Goal: Information Seeking & Learning: Understand process/instructions

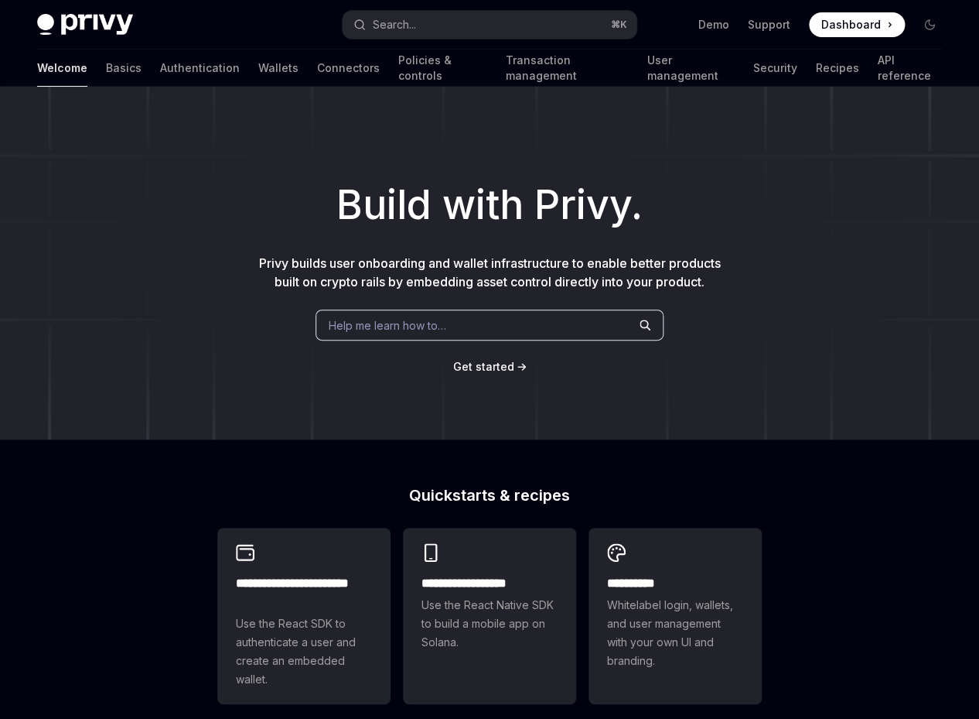
click at [860, 29] on span "Dashboard" at bounding box center [852, 24] width 60 height 15
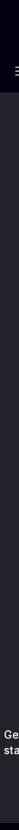
type textarea "*"
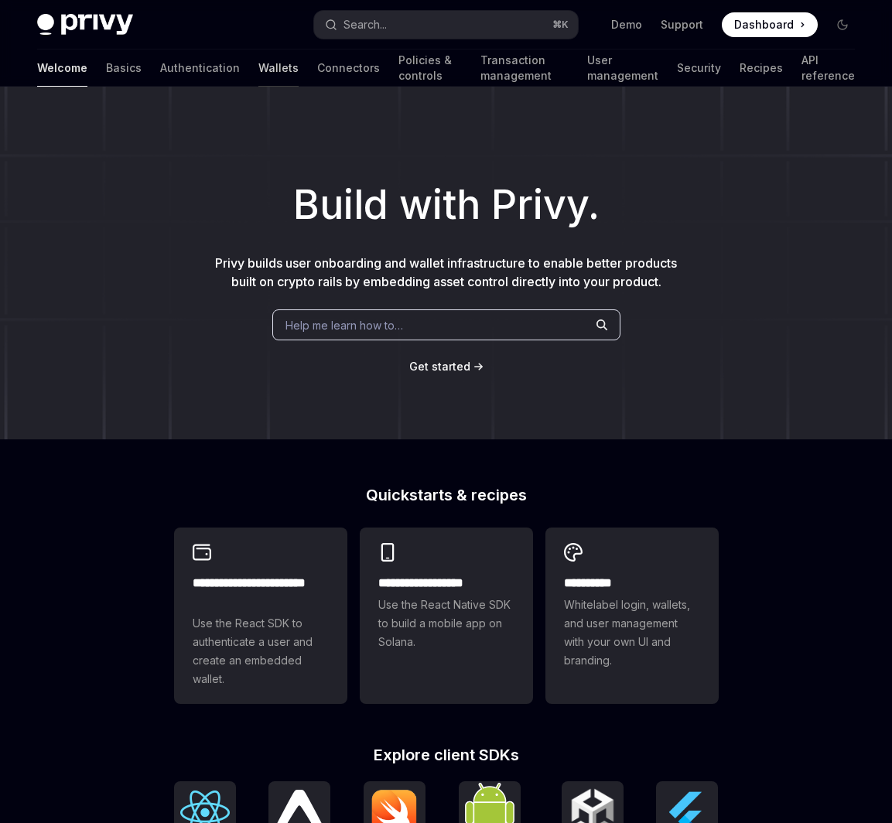
click at [258, 75] on link "Wallets" at bounding box center [278, 68] width 40 height 37
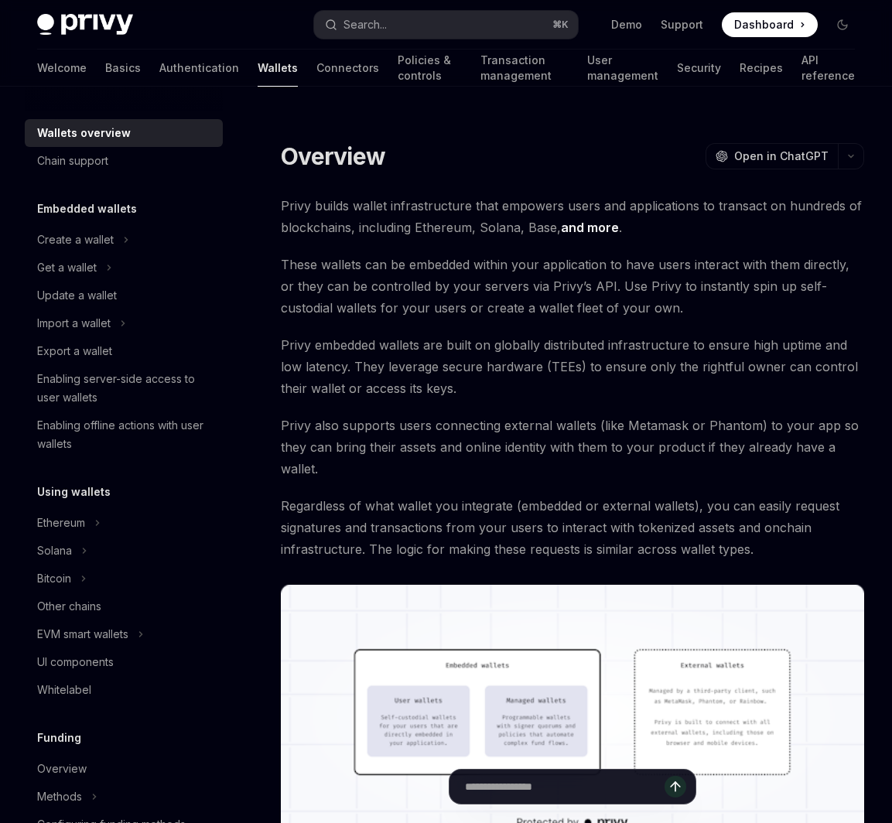
scroll to position [293, 0]
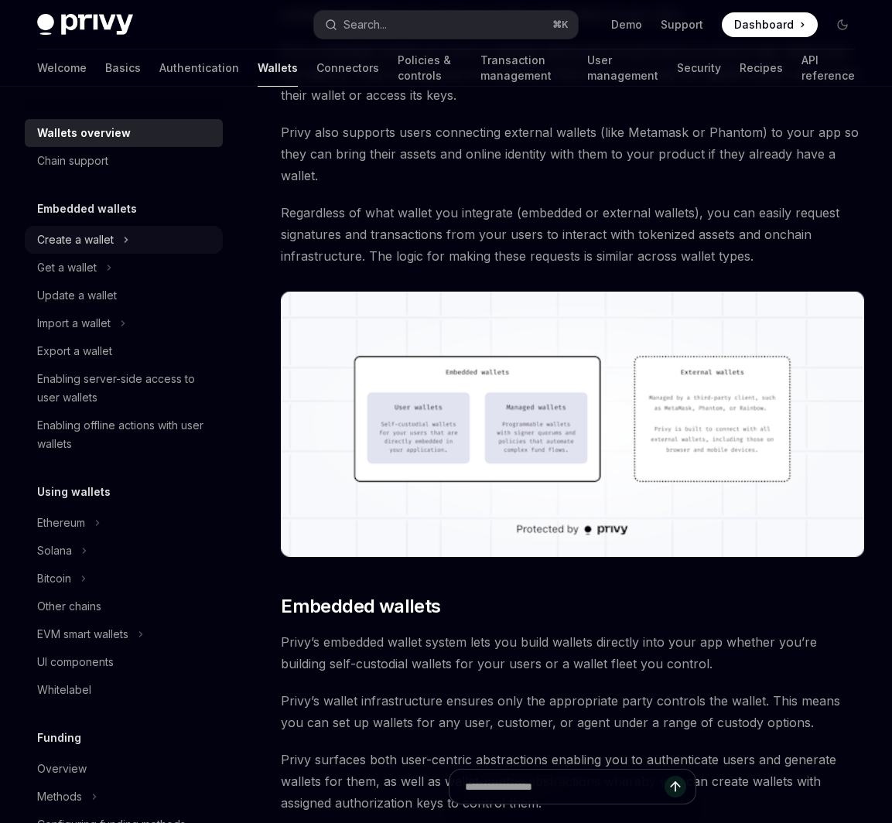
click at [125, 234] on icon at bounding box center [126, 240] width 6 height 19
type textarea "*"
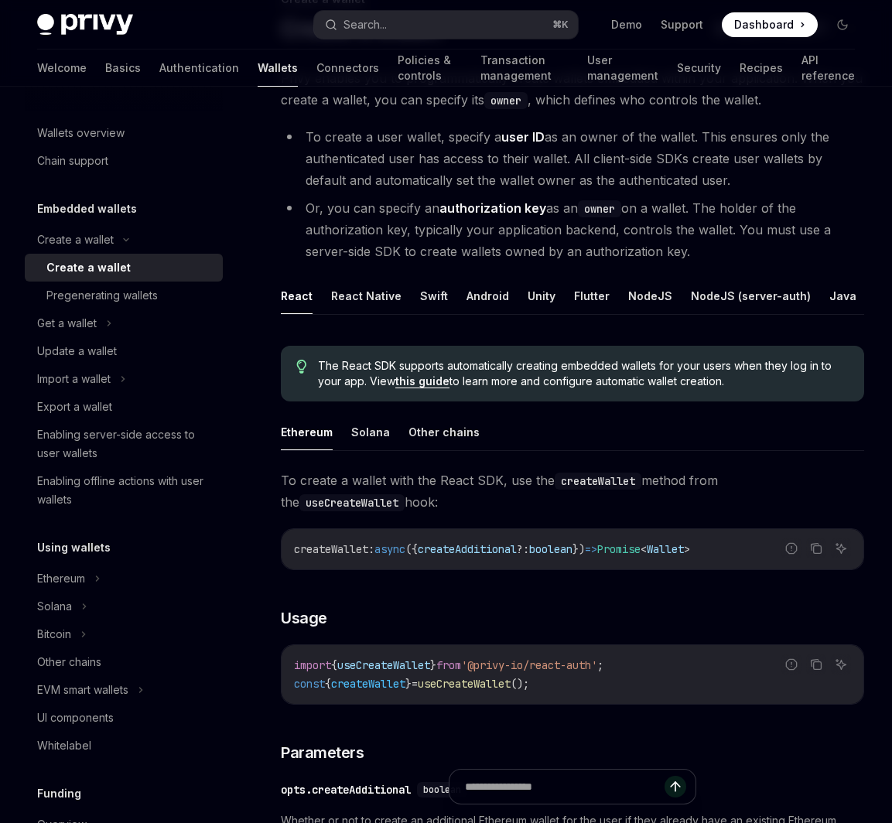
scroll to position [227, 0]
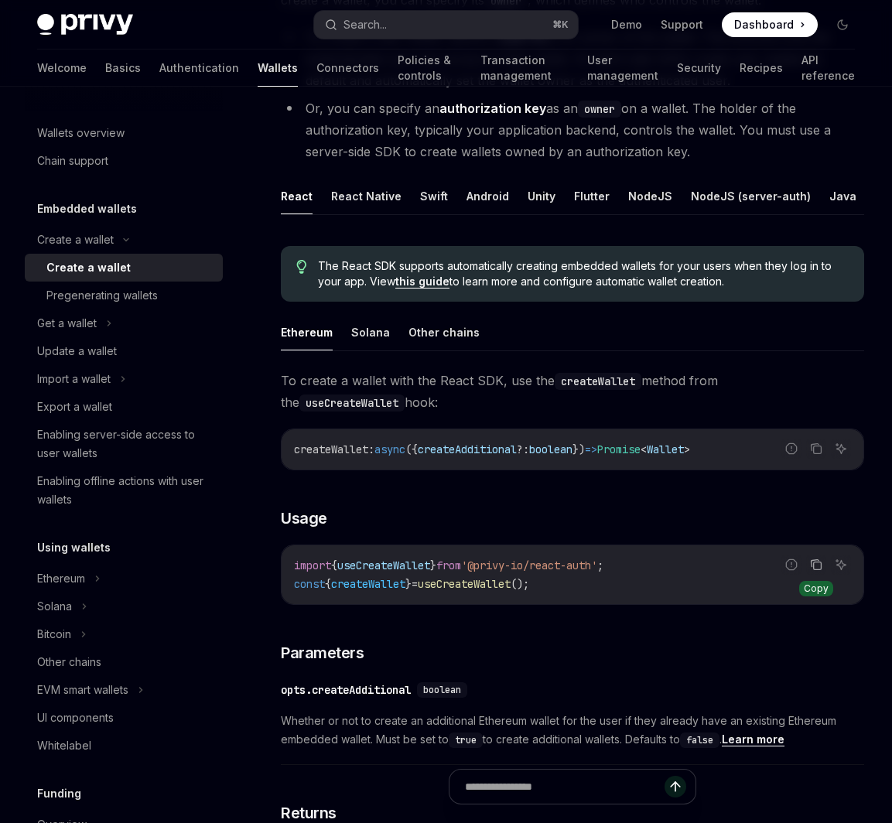
click at [815, 564] on icon "Copy the contents from the code block" at bounding box center [816, 565] width 12 height 12
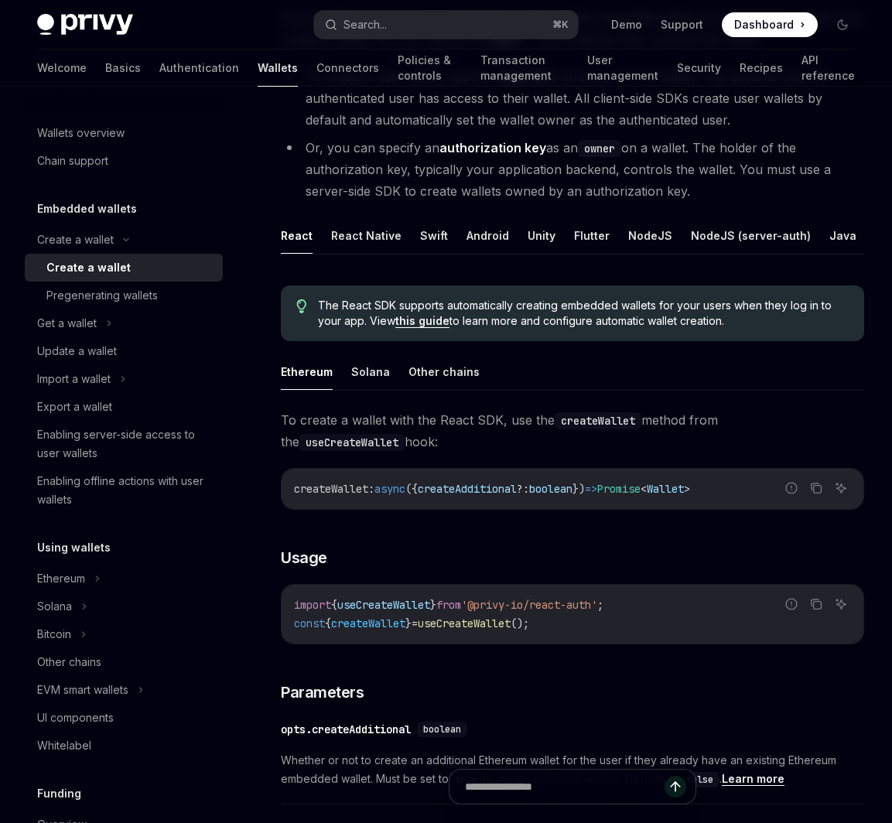
scroll to position [217, 0]
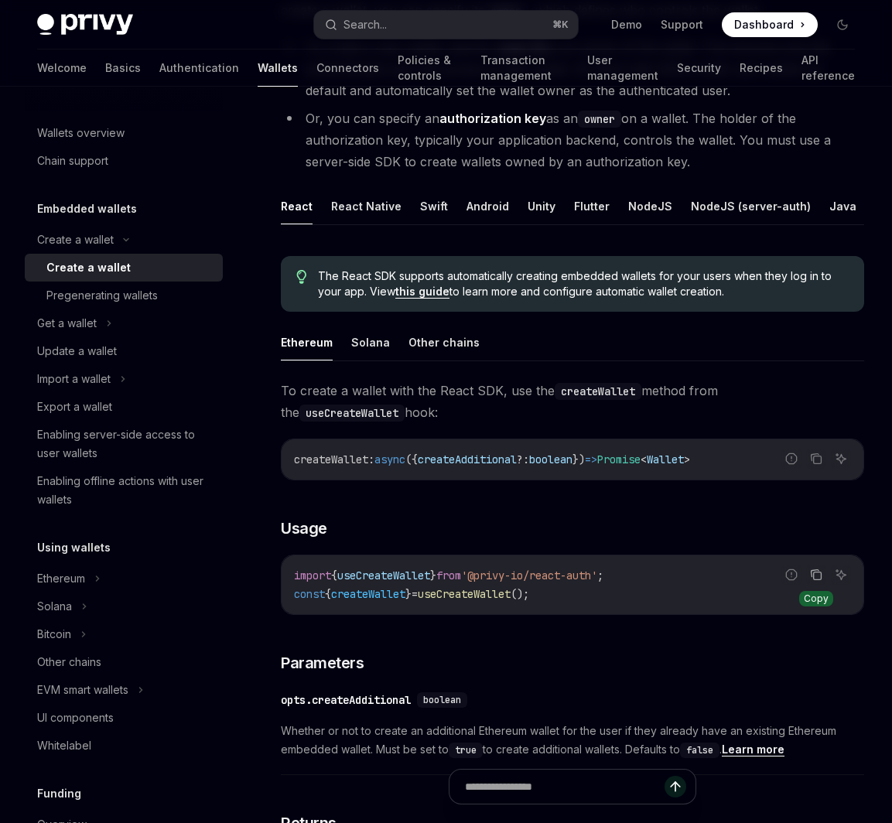
click at [814, 574] on icon "Copy the contents from the code block" at bounding box center [818, 577] width 8 height 8
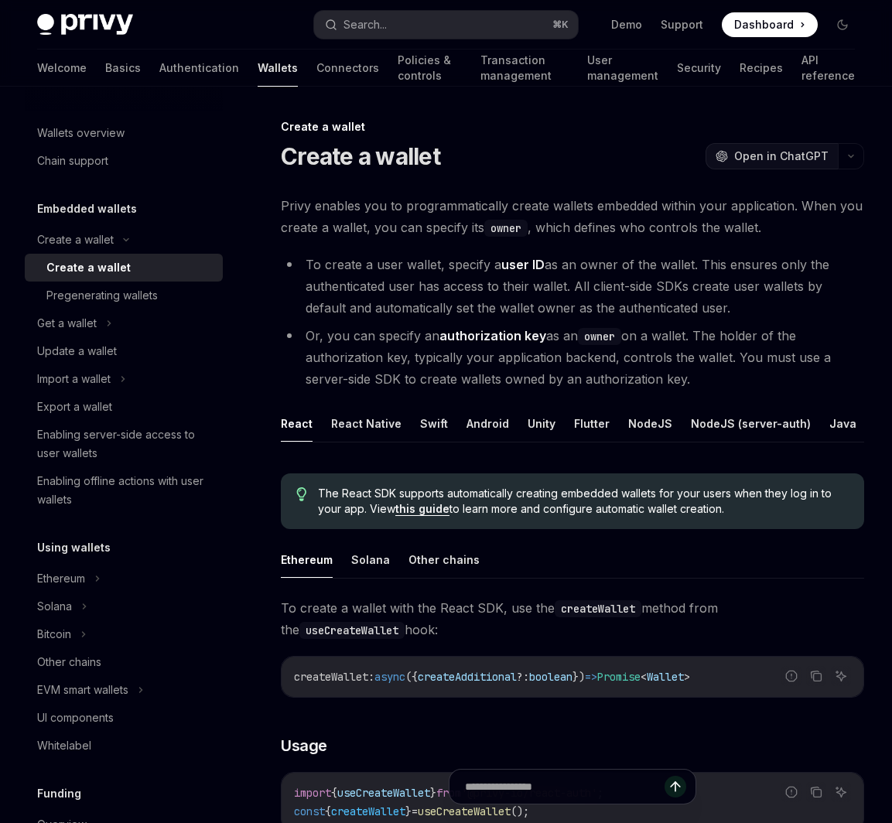
click at [757, 149] on span "Open in ChatGPT" at bounding box center [781, 156] width 94 height 15
click at [159, 63] on link "Authentication" at bounding box center [199, 68] width 80 height 37
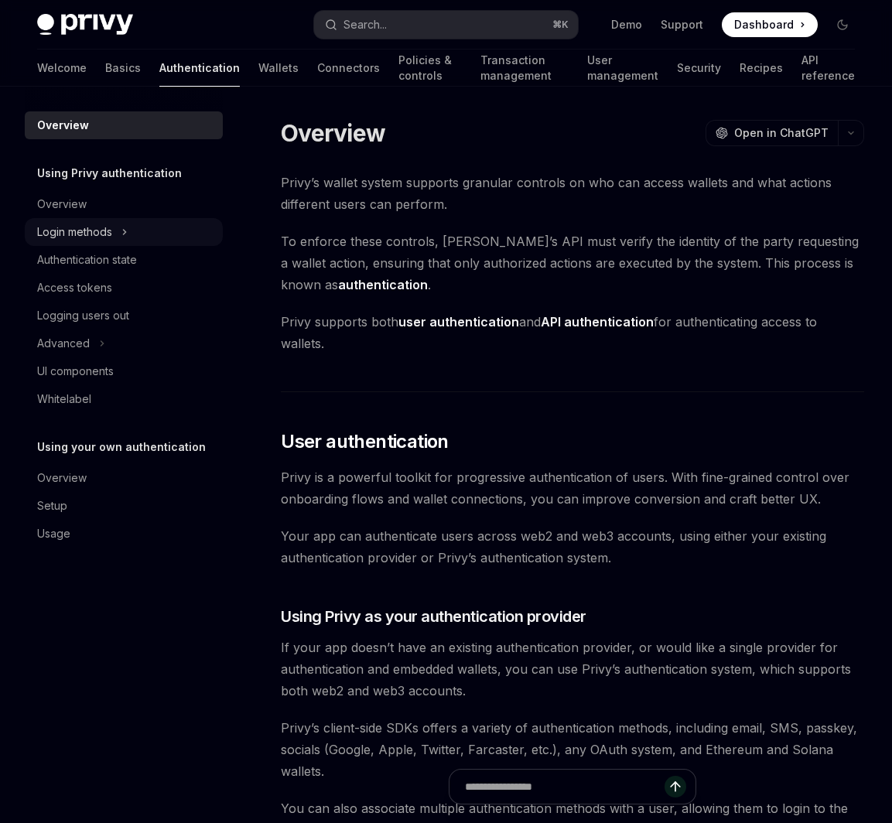
click at [139, 234] on button "Login methods" at bounding box center [124, 232] width 198 height 28
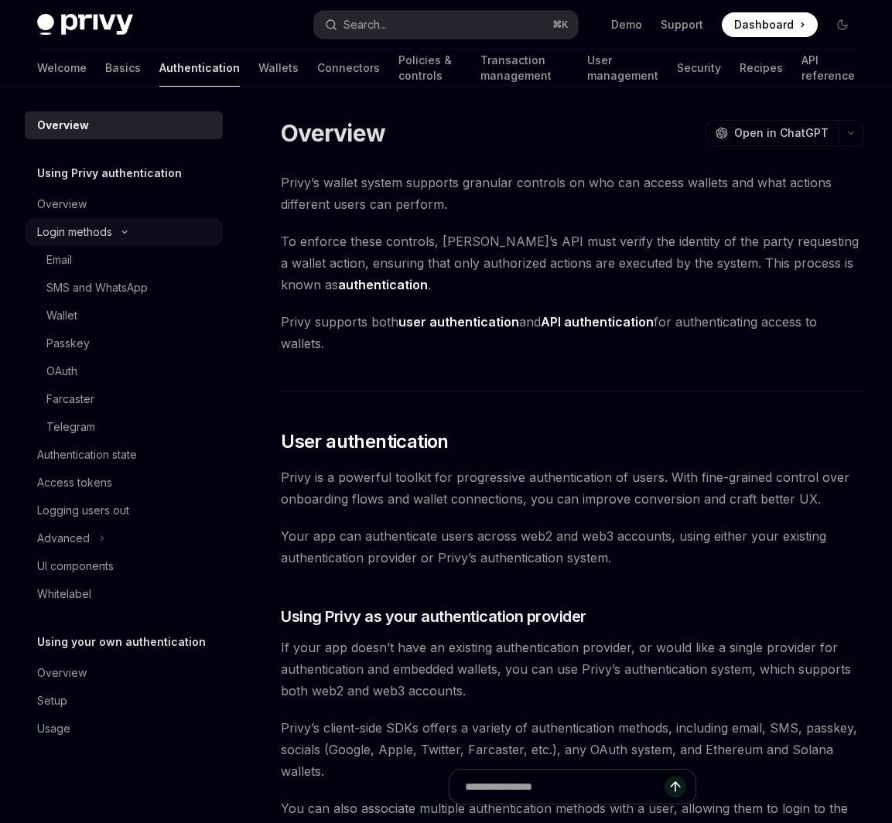
type textarea "*"
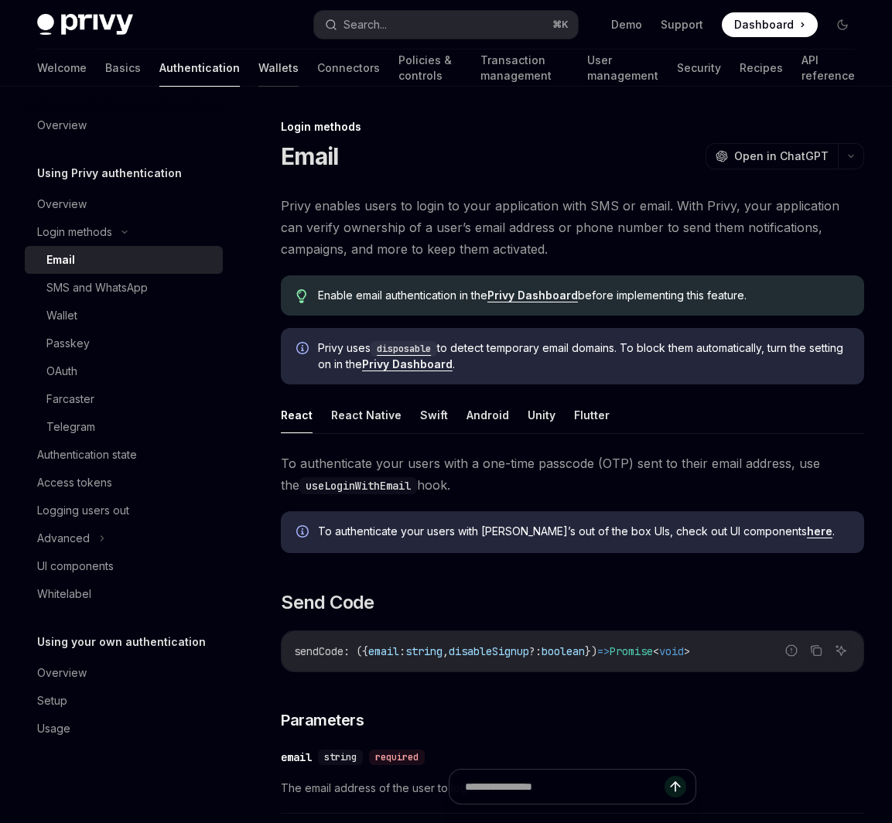
click at [258, 65] on link "Wallets" at bounding box center [278, 68] width 40 height 37
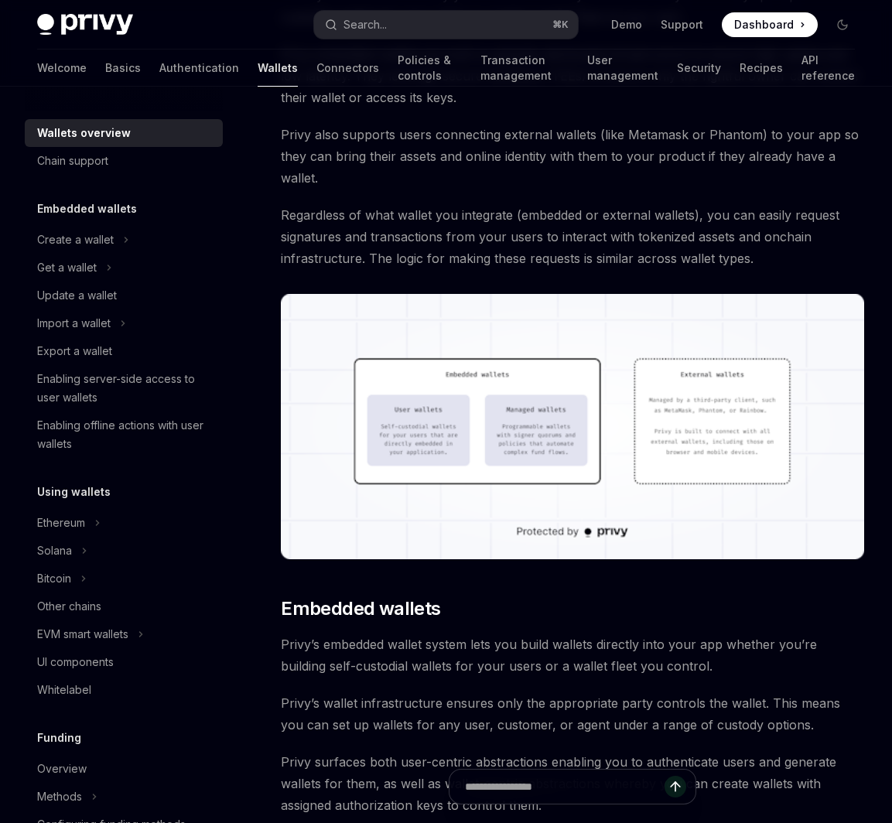
scroll to position [304, 0]
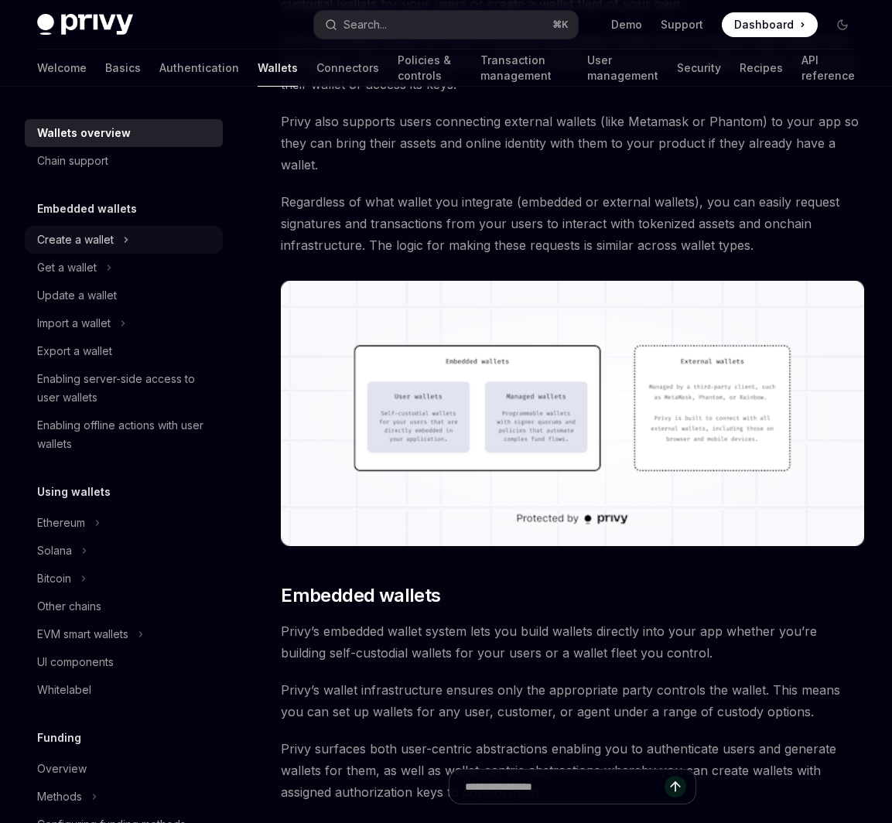
click at [101, 247] on div "Create a wallet" at bounding box center [75, 240] width 77 height 19
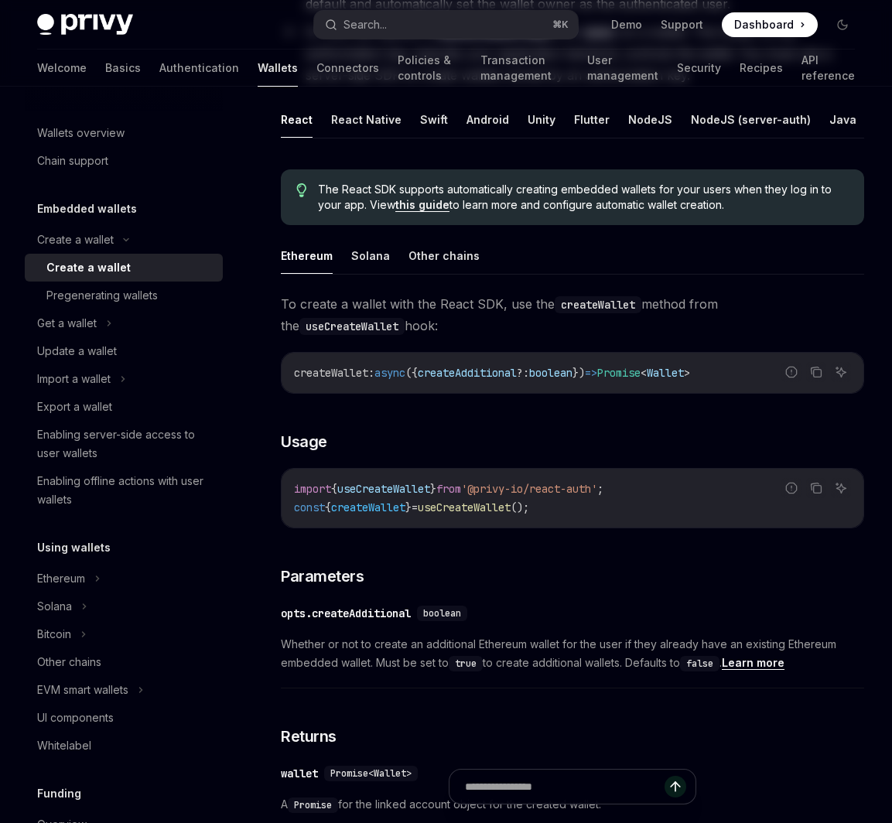
click at [103, 265] on div "Create a wallet" at bounding box center [88, 267] width 84 height 19
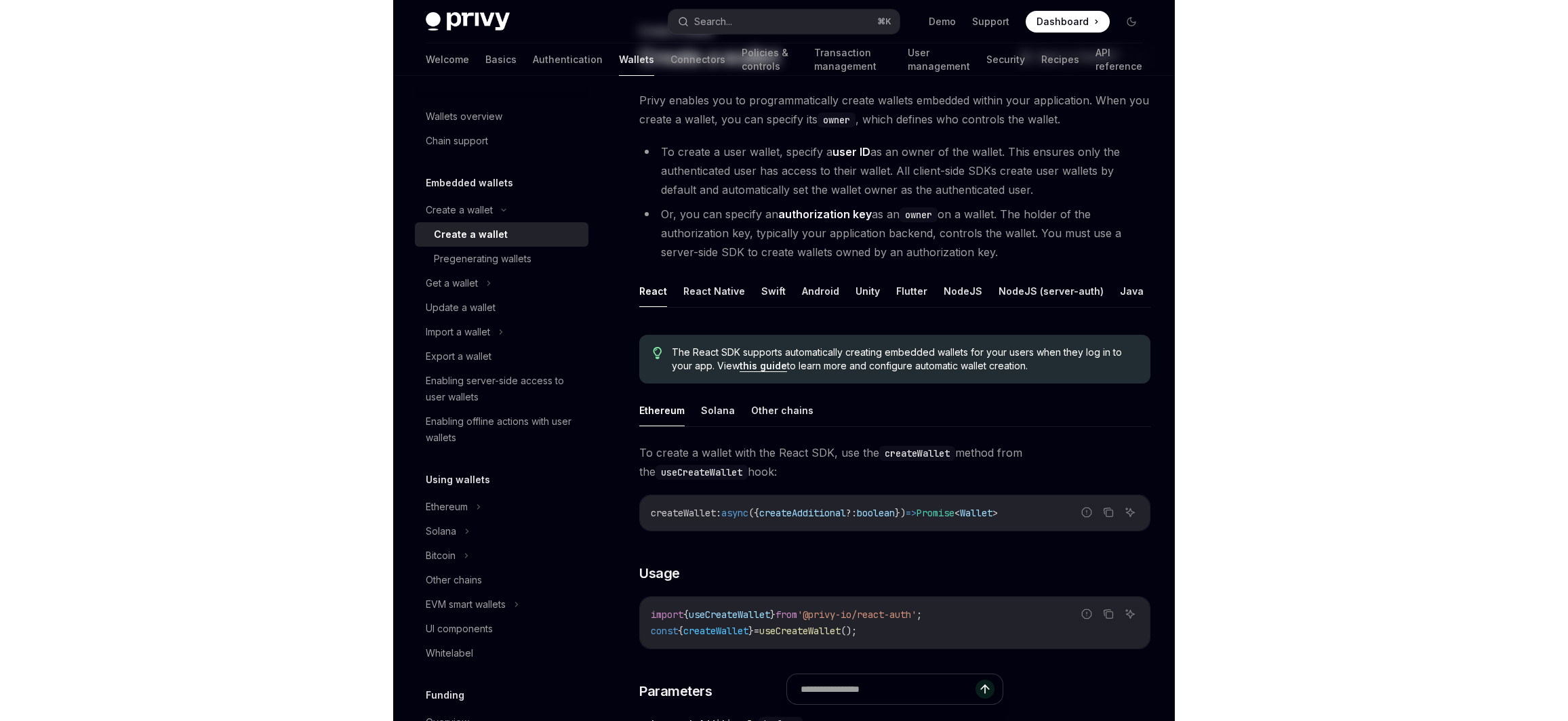
scroll to position [81, 0]
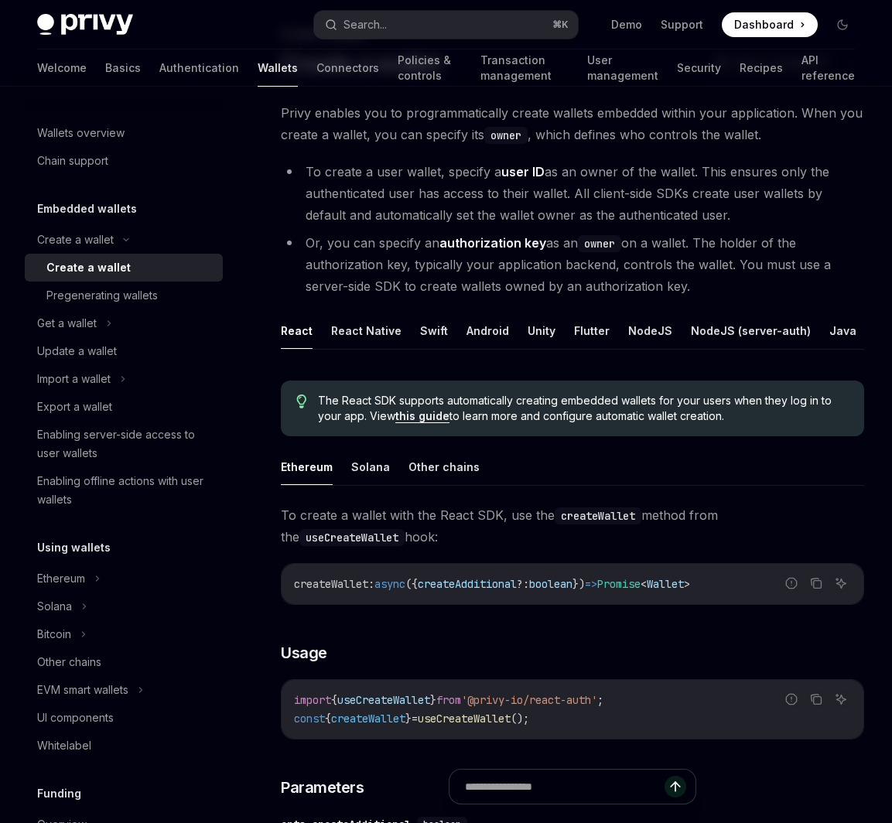
click at [460, 720] on span "useCreateWallet" at bounding box center [464, 719] width 93 height 14
copy span "useCreateWallet"
type textarea "*"
